Goal: Task Accomplishment & Management: Manage account settings

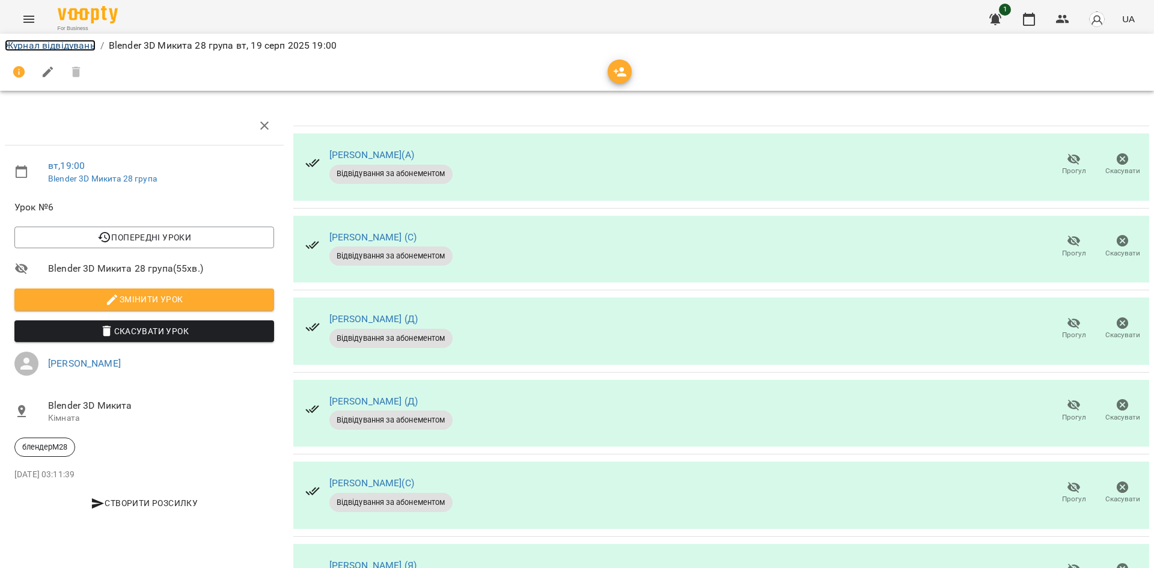
click at [89, 48] on link "Журнал відвідувань" at bounding box center [50, 45] width 91 height 11
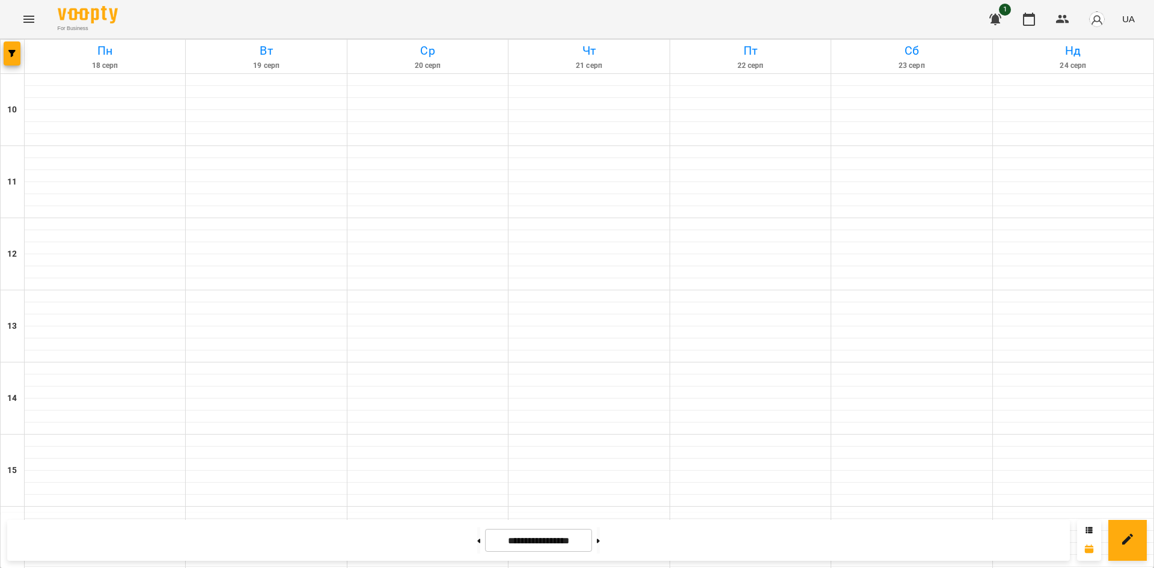
scroll to position [481, 0]
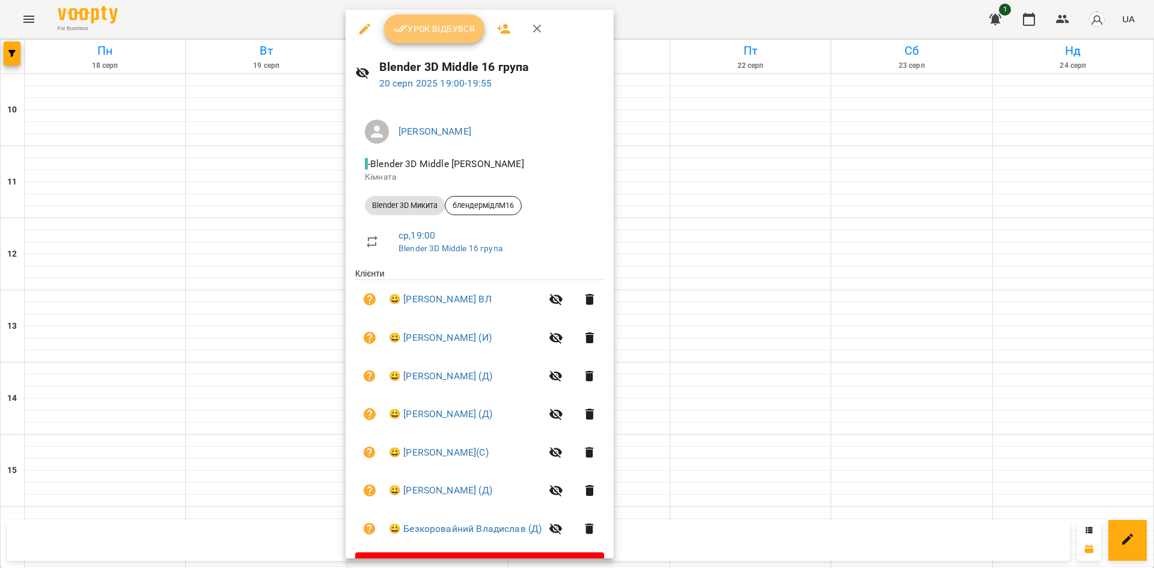
click at [441, 31] on span "Урок відбувся" at bounding box center [435, 29] width 82 height 14
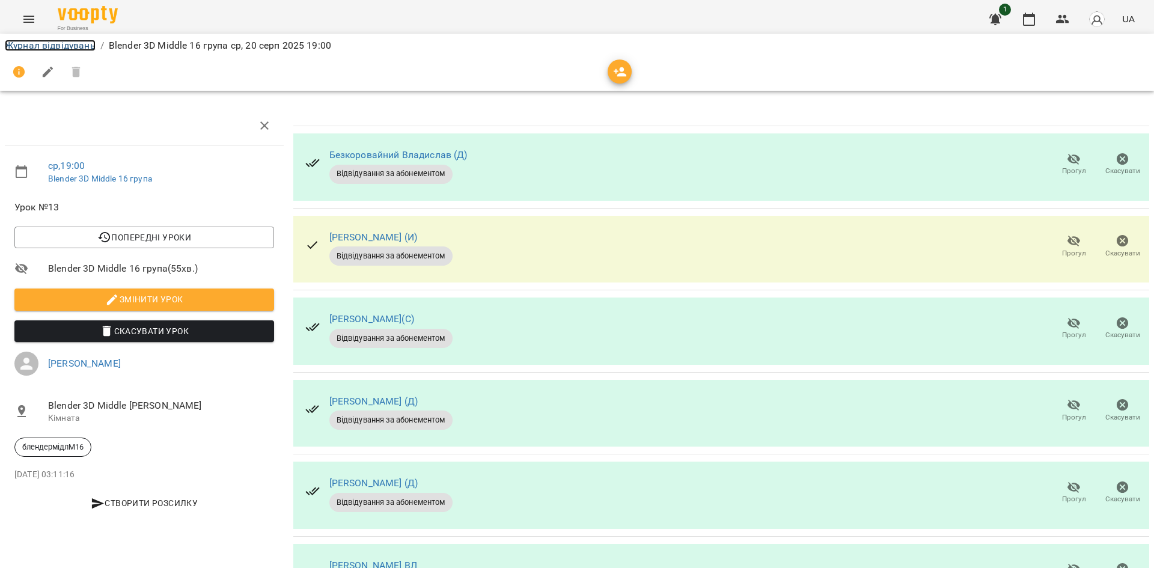
click at [44, 46] on link "Журнал відвідувань" at bounding box center [50, 45] width 91 height 11
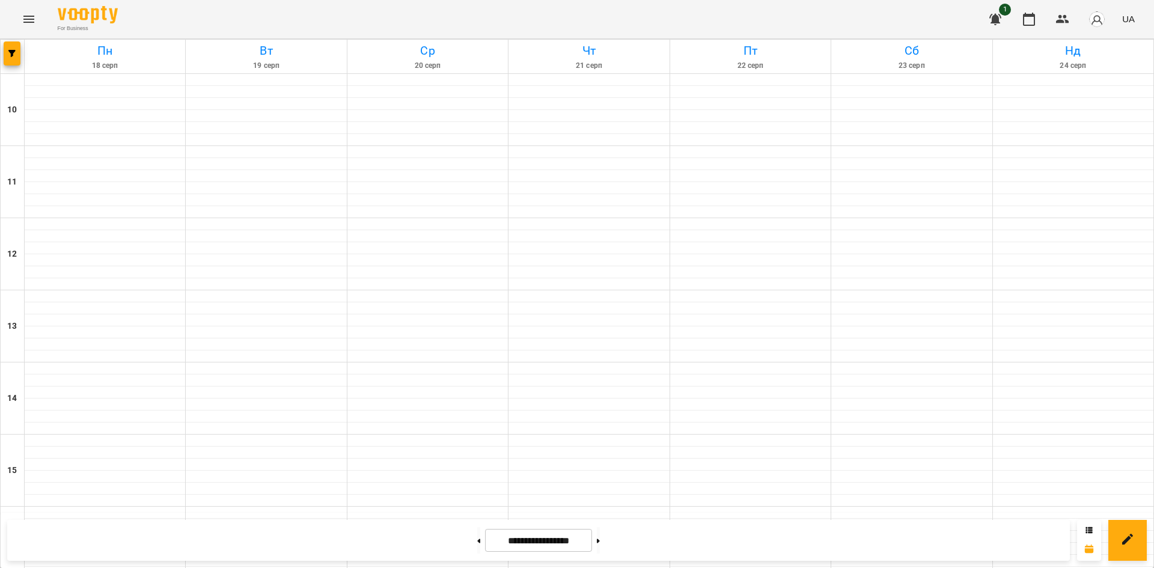
scroll to position [481, 0]
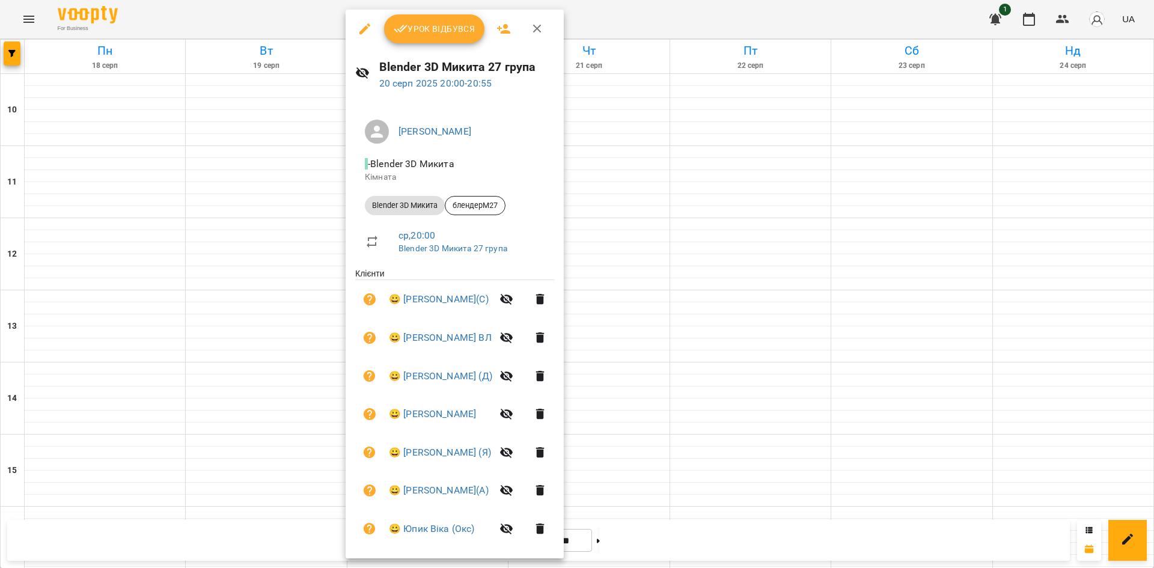
click at [400, 26] on icon "button" at bounding box center [401, 29] width 14 height 14
